Goal: Book appointment/travel/reservation

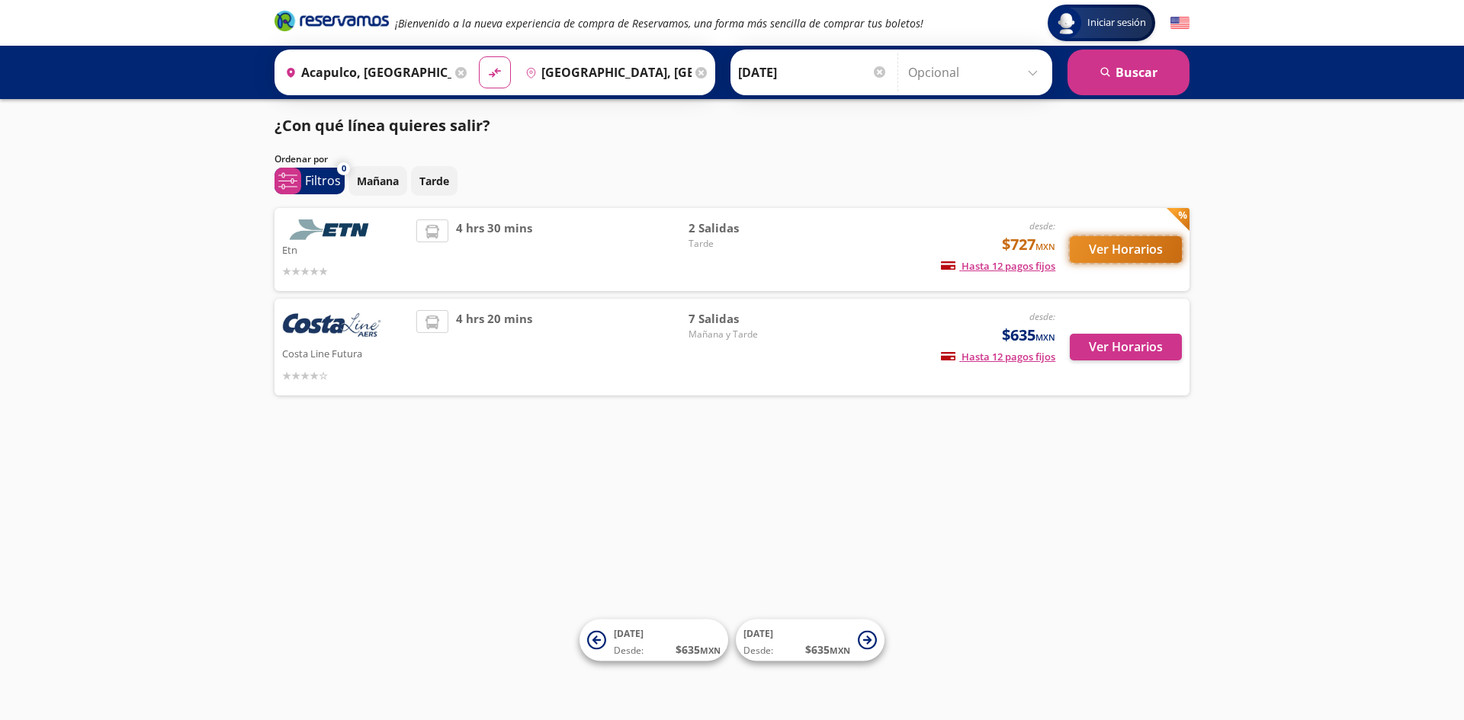
click at [1124, 250] on button "Ver Horarios" at bounding box center [1126, 249] width 112 height 27
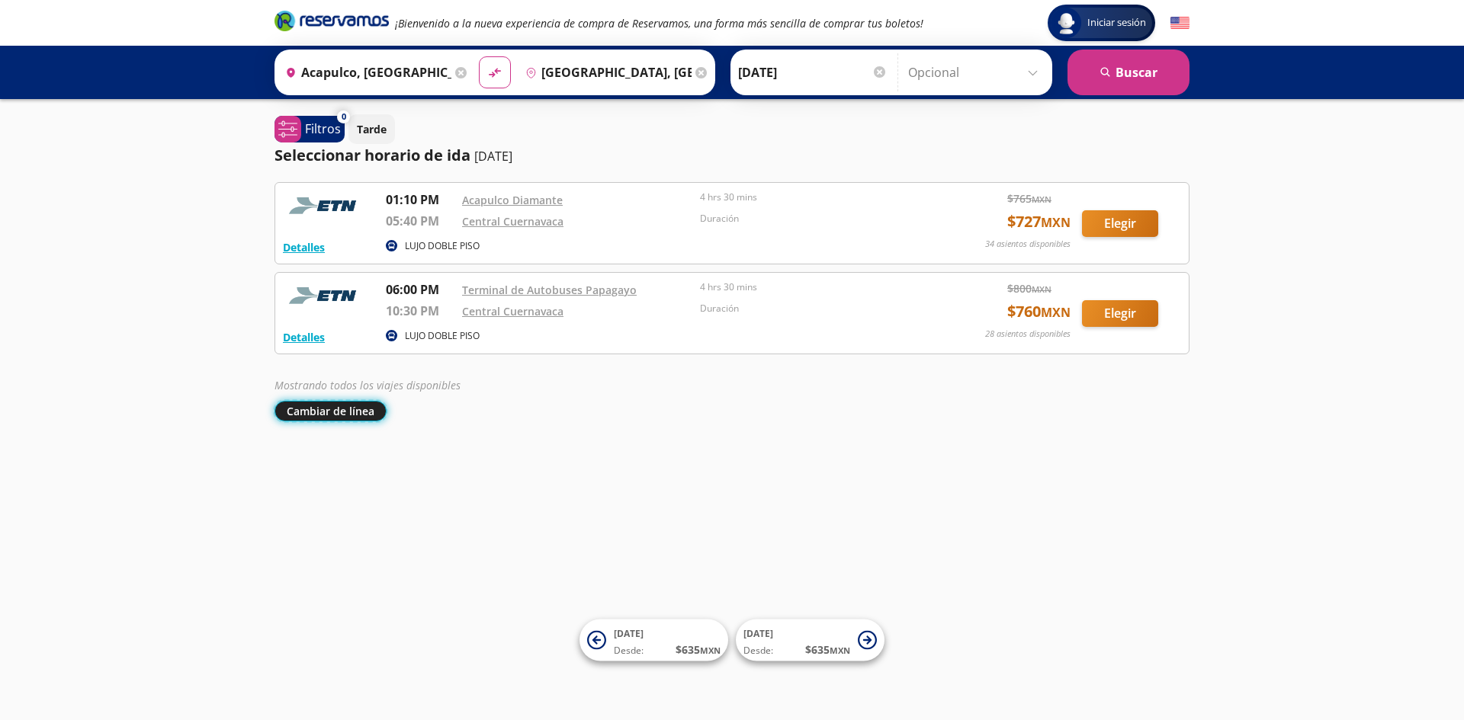
click at [332, 409] on button "Cambiar de línea" at bounding box center [330, 411] width 112 height 21
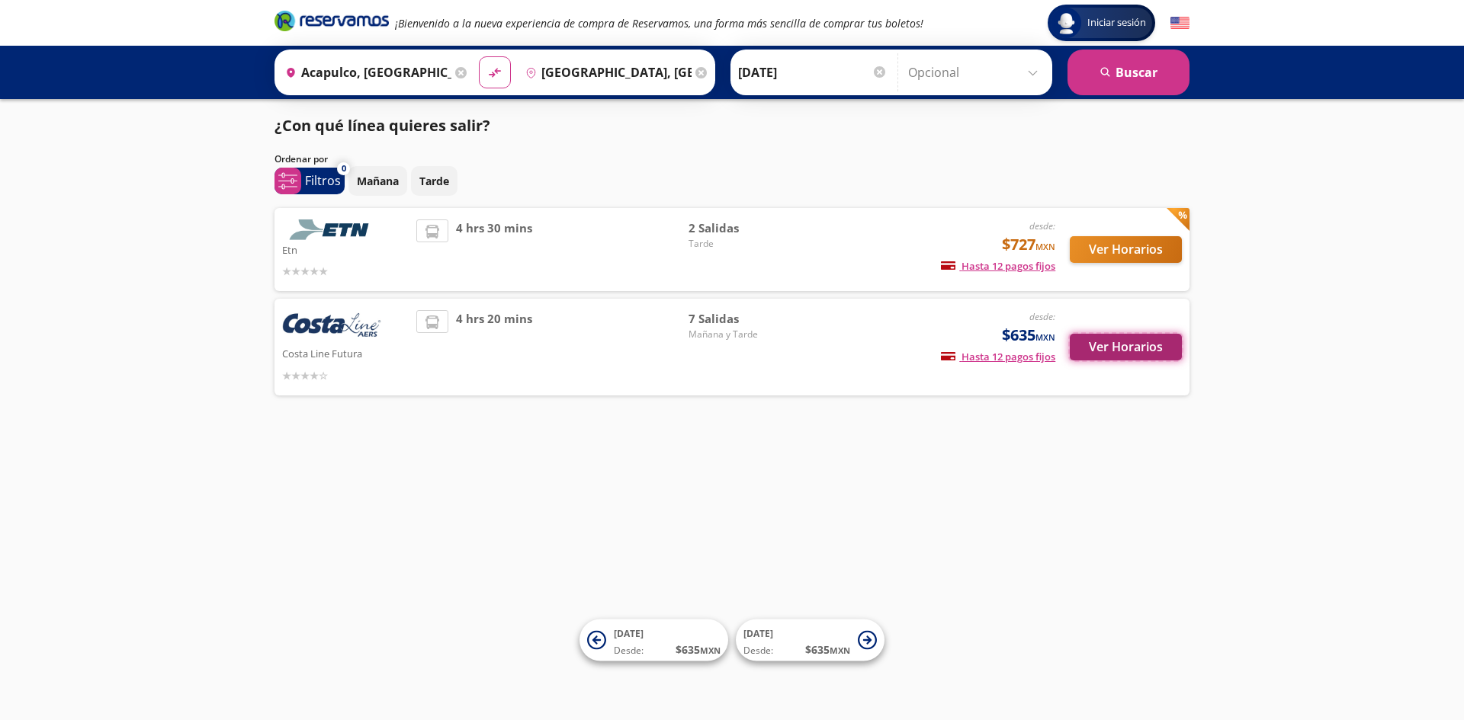
click at [1152, 348] on button "Ver Horarios" at bounding box center [1126, 347] width 112 height 27
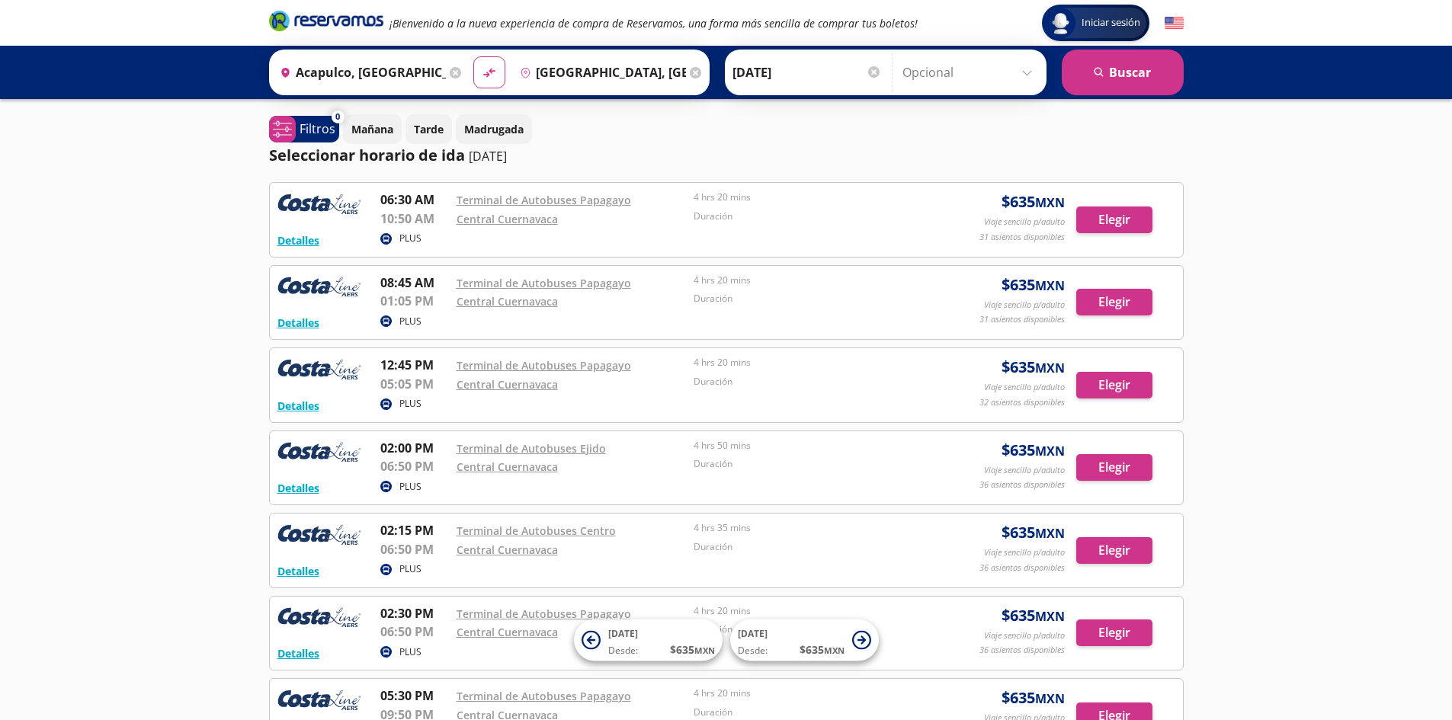
click at [782, 75] on input "[DATE]" at bounding box center [807, 72] width 149 height 38
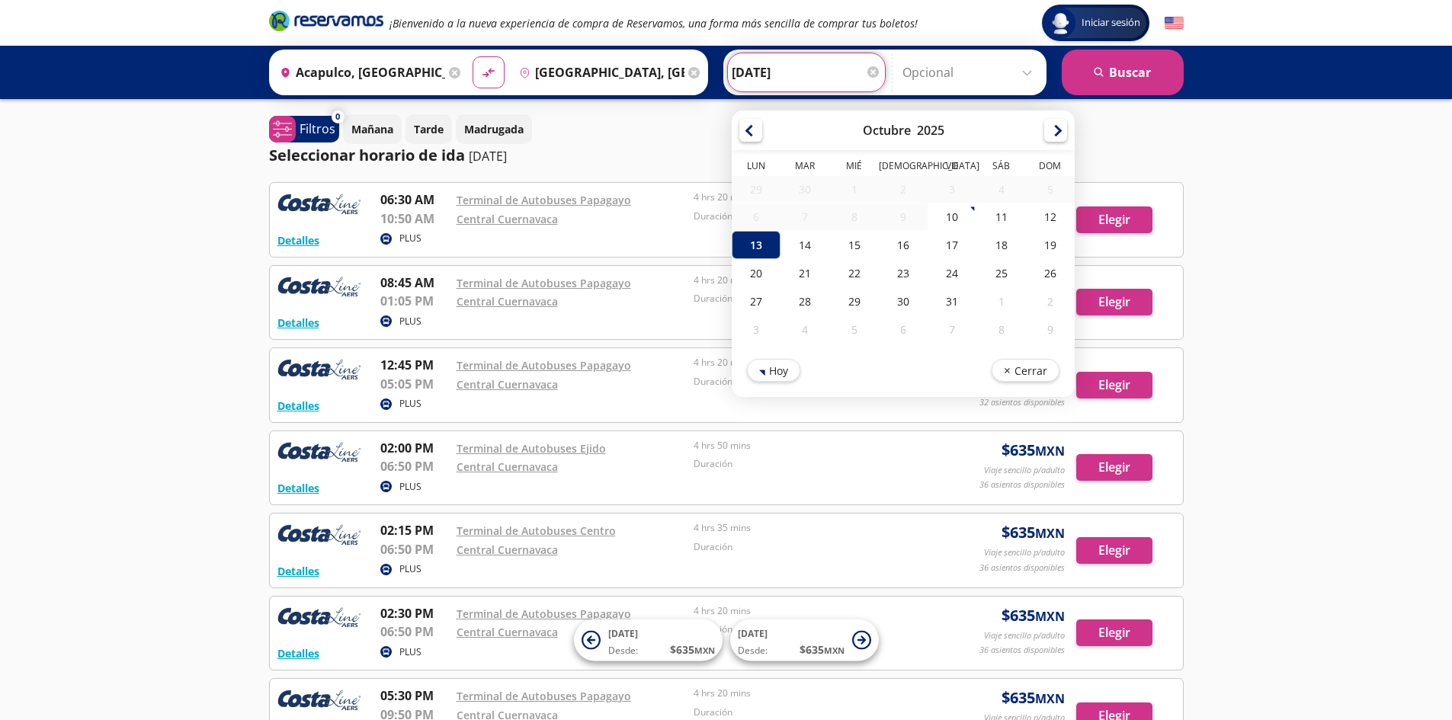
click at [456, 237] on div "PLUS" at bounding box center [652, 240] width 544 height 18
